Goal: Information Seeking & Learning: Learn about a topic

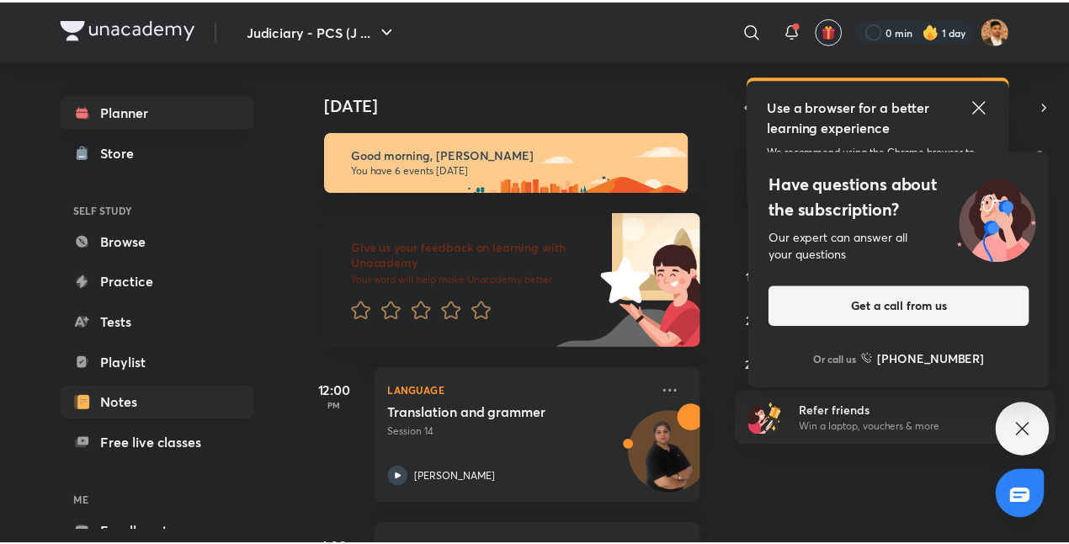
scroll to position [93, 0]
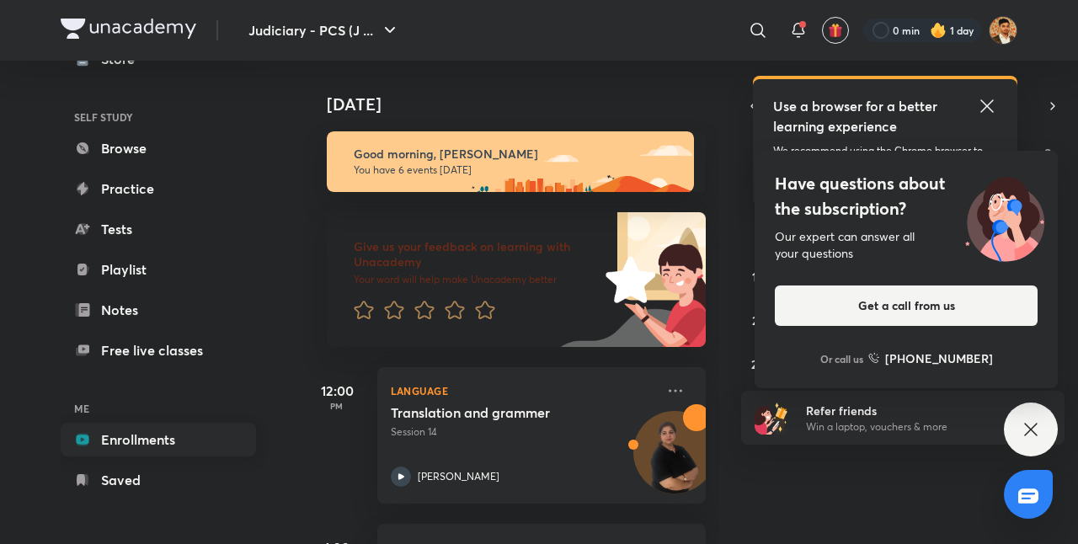
click at [155, 443] on link "Enrollments" at bounding box center [158, 440] width 195 height 34
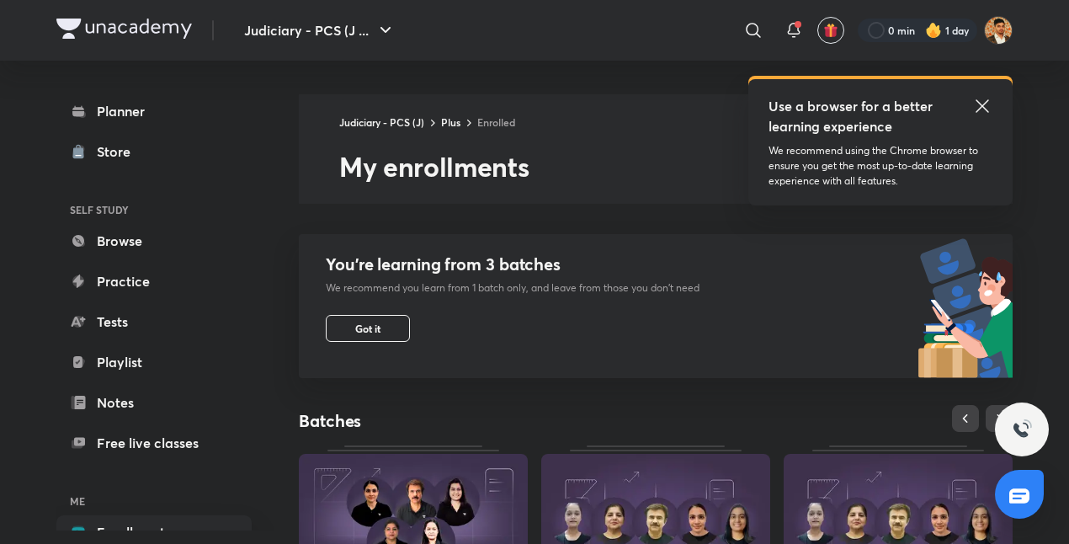
click at [863, 98] on icon at bounding box center [982, 106] width 20 height 20
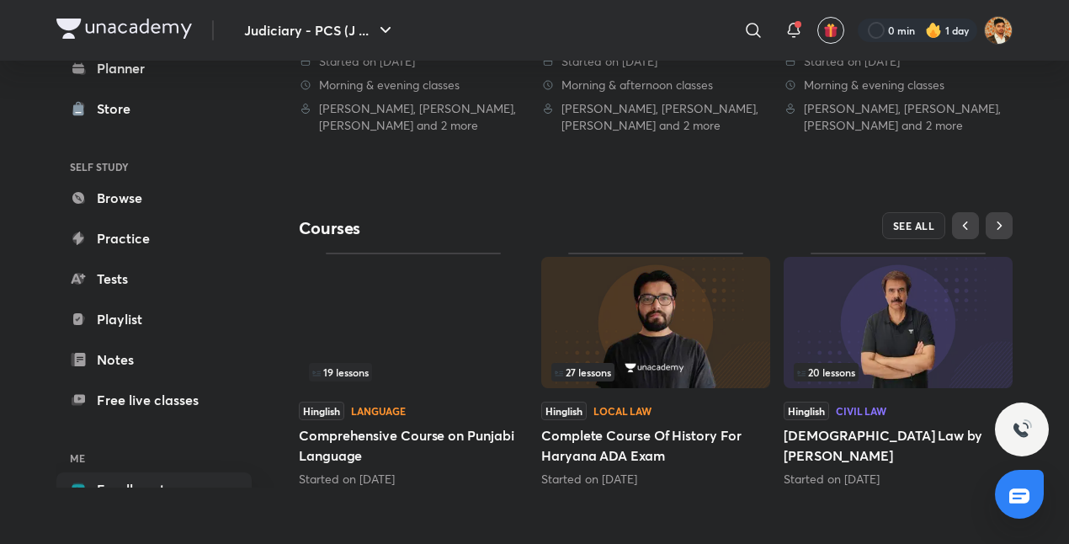
scroll to position [613, 0]
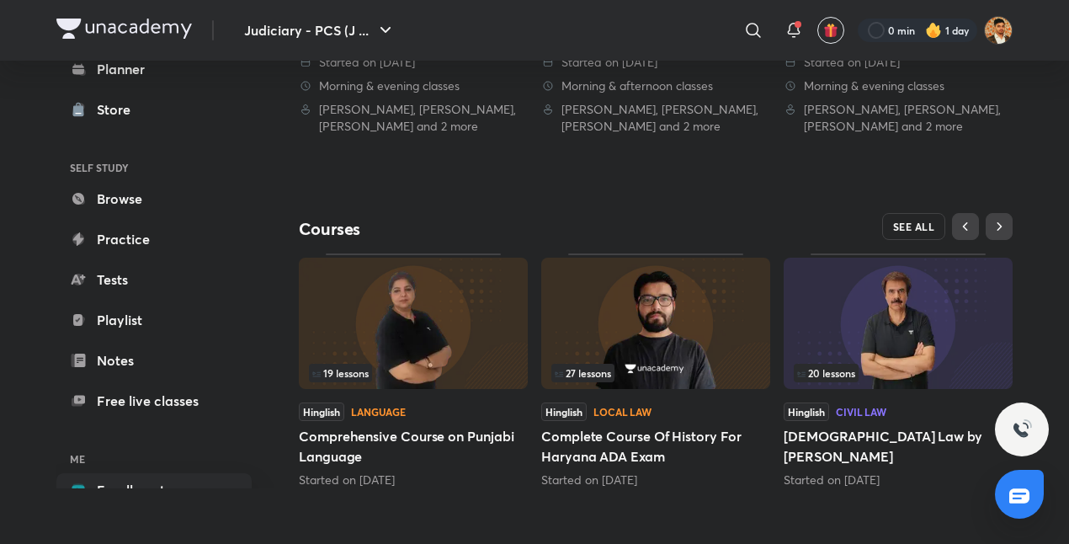
click at [863, 227] on span "SEE ALL" at bounding box center [914, 227] width 42 height 12
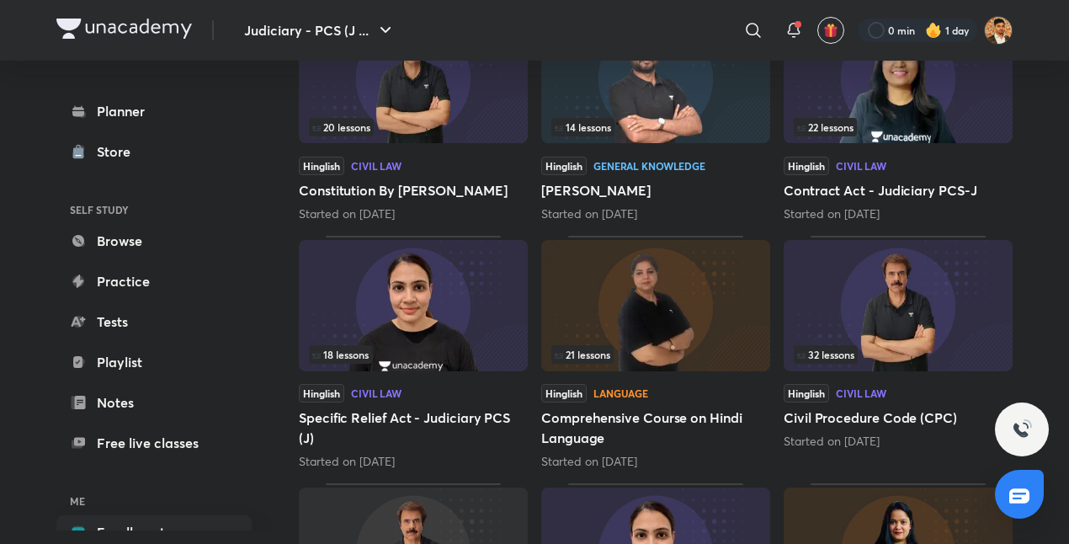
scroll to position [562, 0]
click at [844, 288] on img at bounding box center [898, 306] width 229 height 131
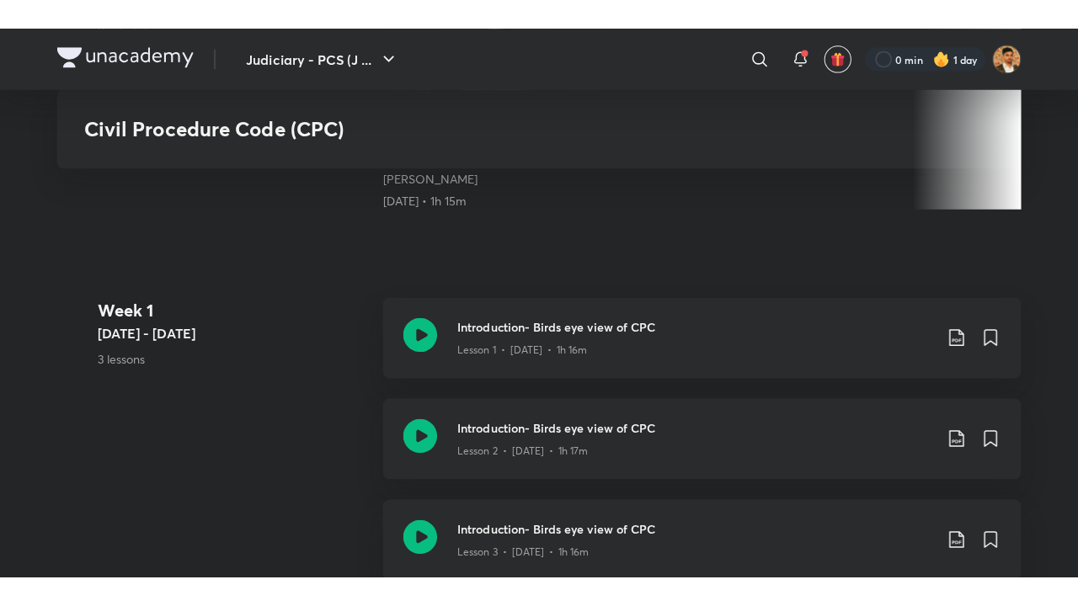
scroll to position [554, 0]
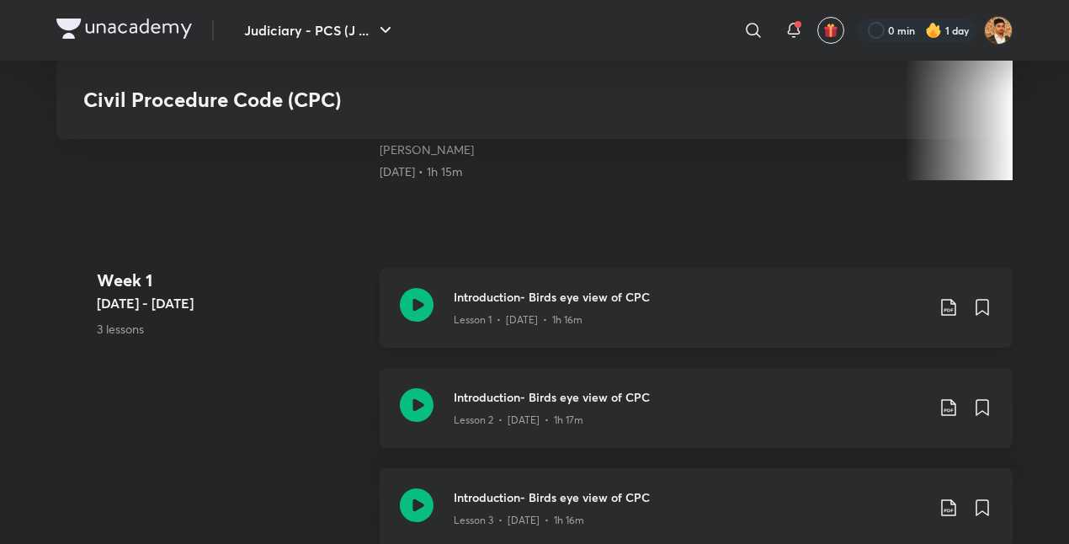
click at [450, 319] on div "Introduction- Birds eye view of CPC Lesson 1 • [DATE] • 1h 16m" at bounding box center [696, 308] width 633 height 80
